Goal: Communication & Community: Answer question/provide support

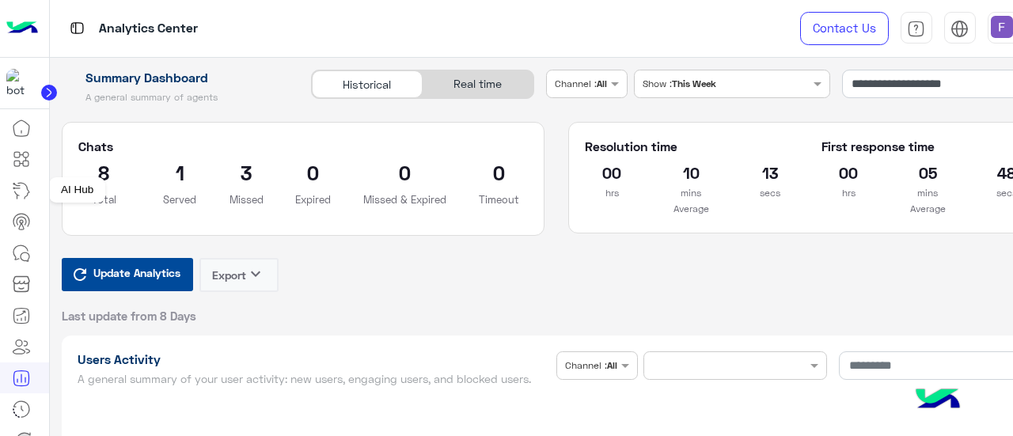
click at [26, 193] on icon at bounding box center [21, 190] width 19 height 19
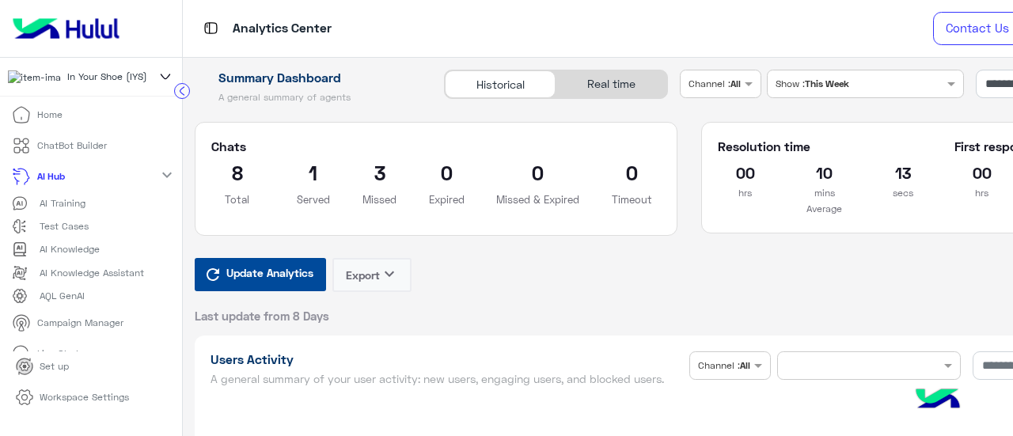
scroll to position [195, 0]
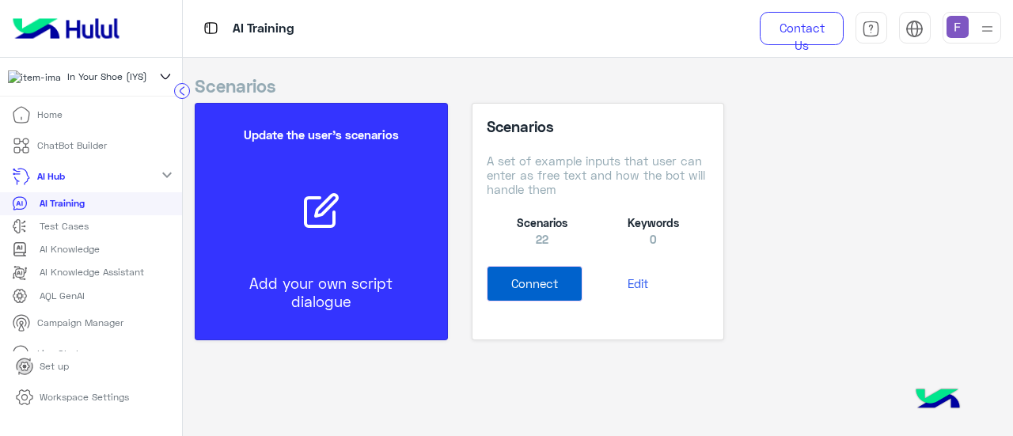
click at [90, 118] on li "Home" at bounding box center [91, 115] width 182 height 31
click at [62, 118] on link "Home" at bounding box center [37, 115] width 74 height 31
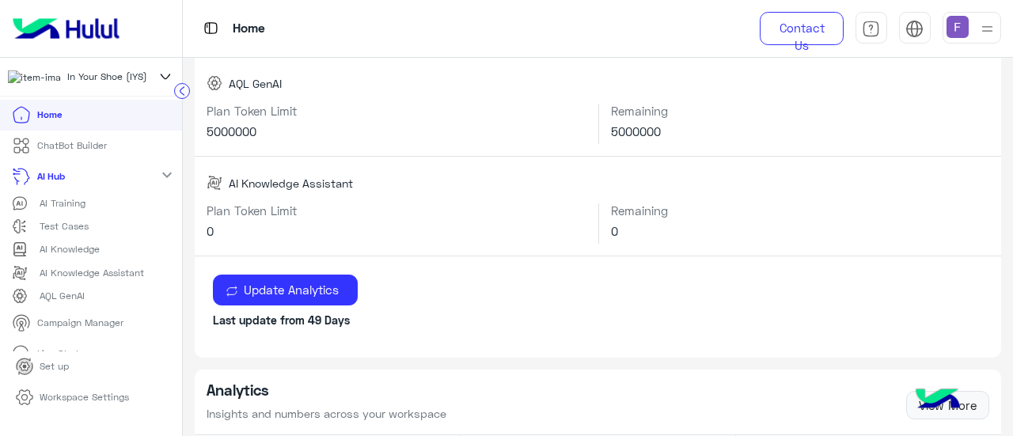
scroll to position [218, 0]
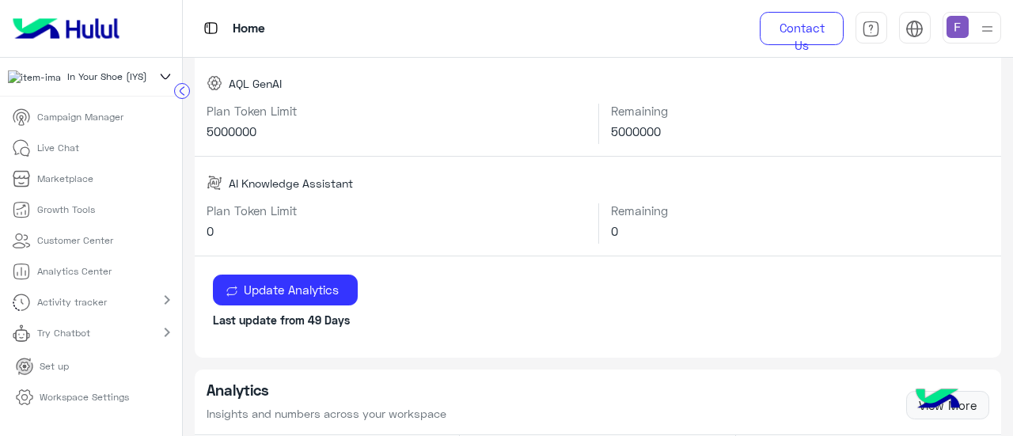
click at [60, 150] on p "Live Chat" at bounding box center [58, 148] width 42 height 14
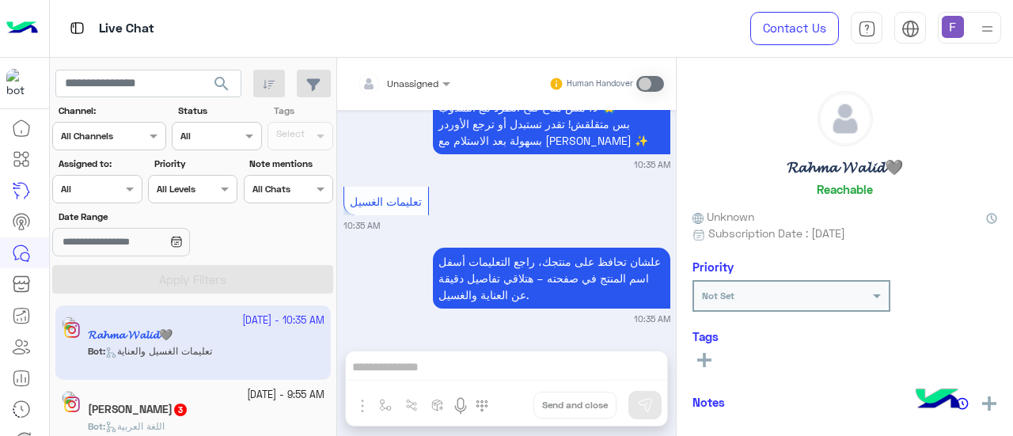
scroll to position [8, 0]
